Goal: Check status: Check status

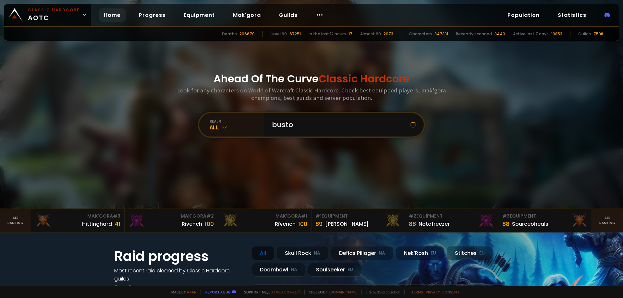
type input "bustop"
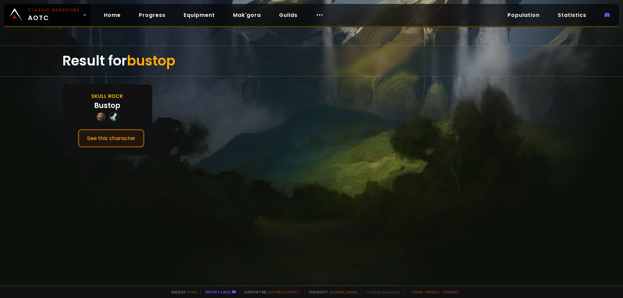
click at [116, 134] on button "See this character" at bounding box center [111, 138] width 67 height 19
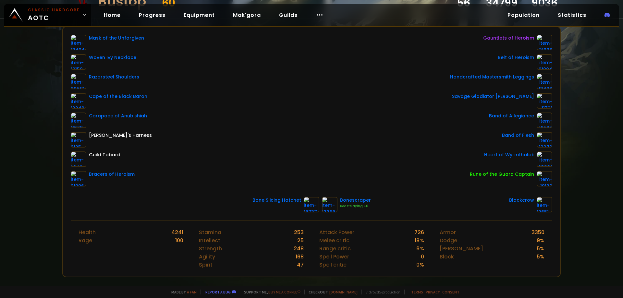
scroll to position [97, 0]
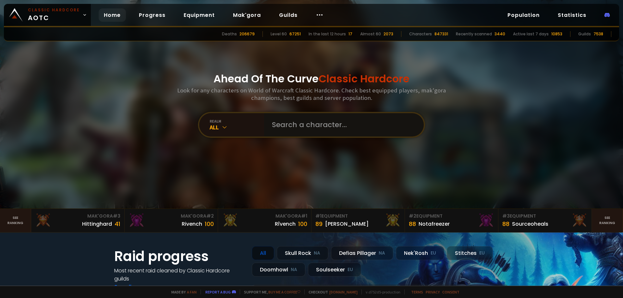
click at [291, 129] on input "text" at bounding box center [342, 124] width 148 height 23
type input "tetaras"
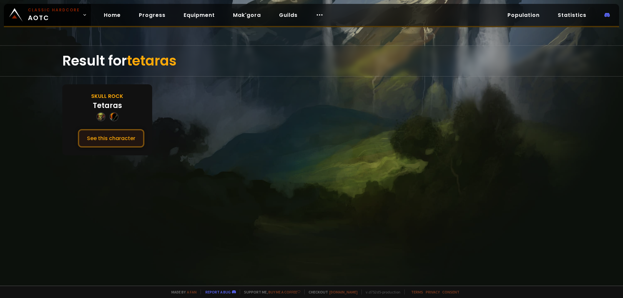
click at [109, 135] on button "See this character" at bounding box center [111, 138] width 67 height 19
